Goal: Navigation & Orientation: Find specific page/section

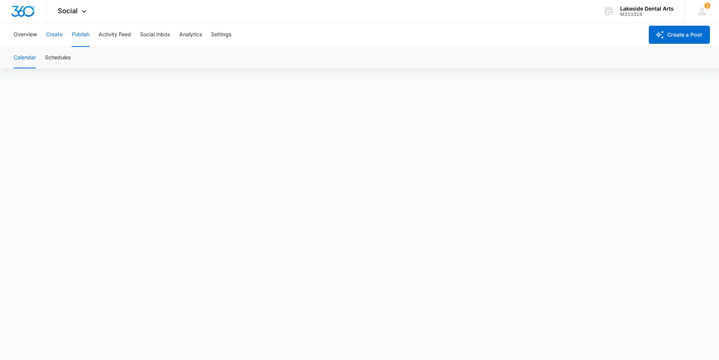
click at [55, 31] on button "Create" at bounding box center [54, 35] width 17 height 24
click at [676, 38] on button "Create a Post" at bounding box center [679, 35] width 61 height 18
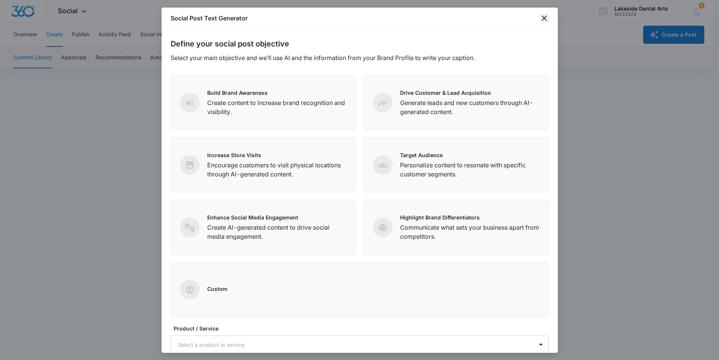
click at [544, 17] on icon "close" at bounding box center [543, 18] width 9 height 9
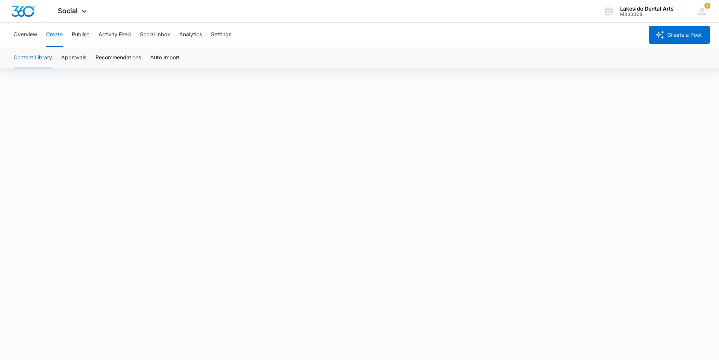
click at [51, 36] on button "Create" at bounding box center [54, 35] width 17 height 24
click at [79, 35] on button "Publish" at bounding box center [81, 35] width 18 height 24
click at [58, 56] on button "Schedules" at bounding box center [58, 57] width 26 height 21
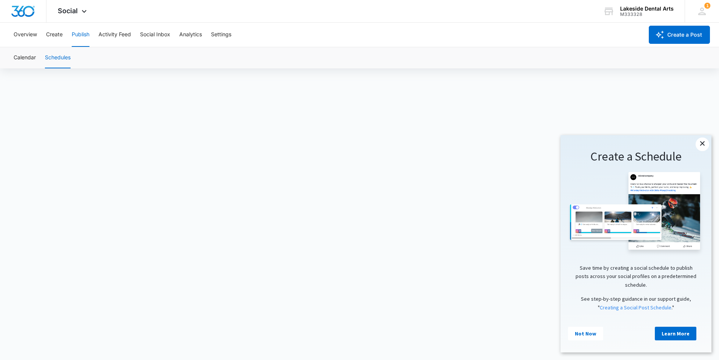
click at [701, 143] on link "×" at bounding box center [702, 144] width 14 height 14
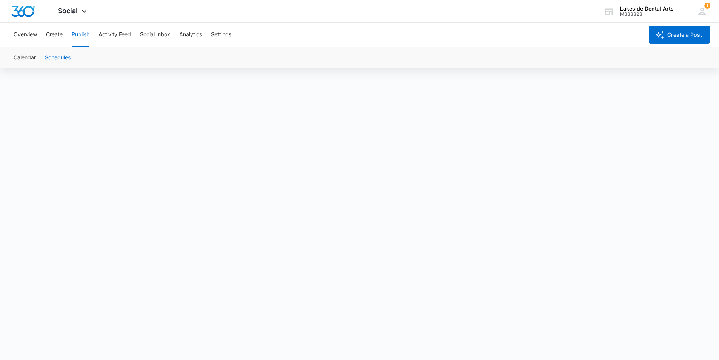
scroll to position [5, 0]
click at [22, 32] on button "Overview" at bounding box center [25, 35] width 23 height 24
click at [84, 11] on icon at bounding box center [84, 13] width 9 height 9
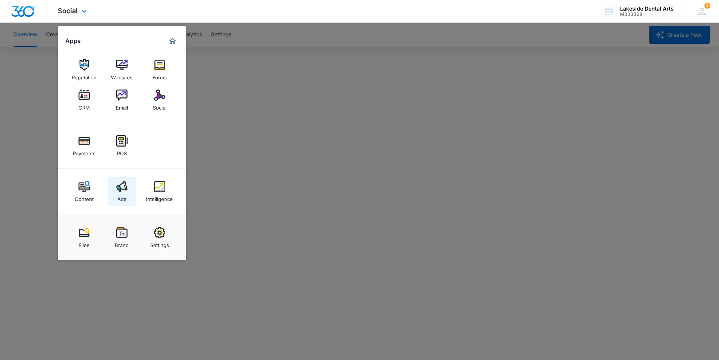
click at [117, 191] on img at bounding box center [121, 186] width 11 height 11
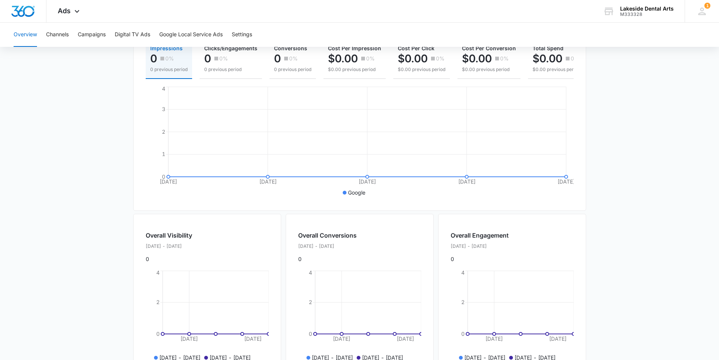
scroll to position [113, 0]
